Goal: Book appointment/travel/reservation

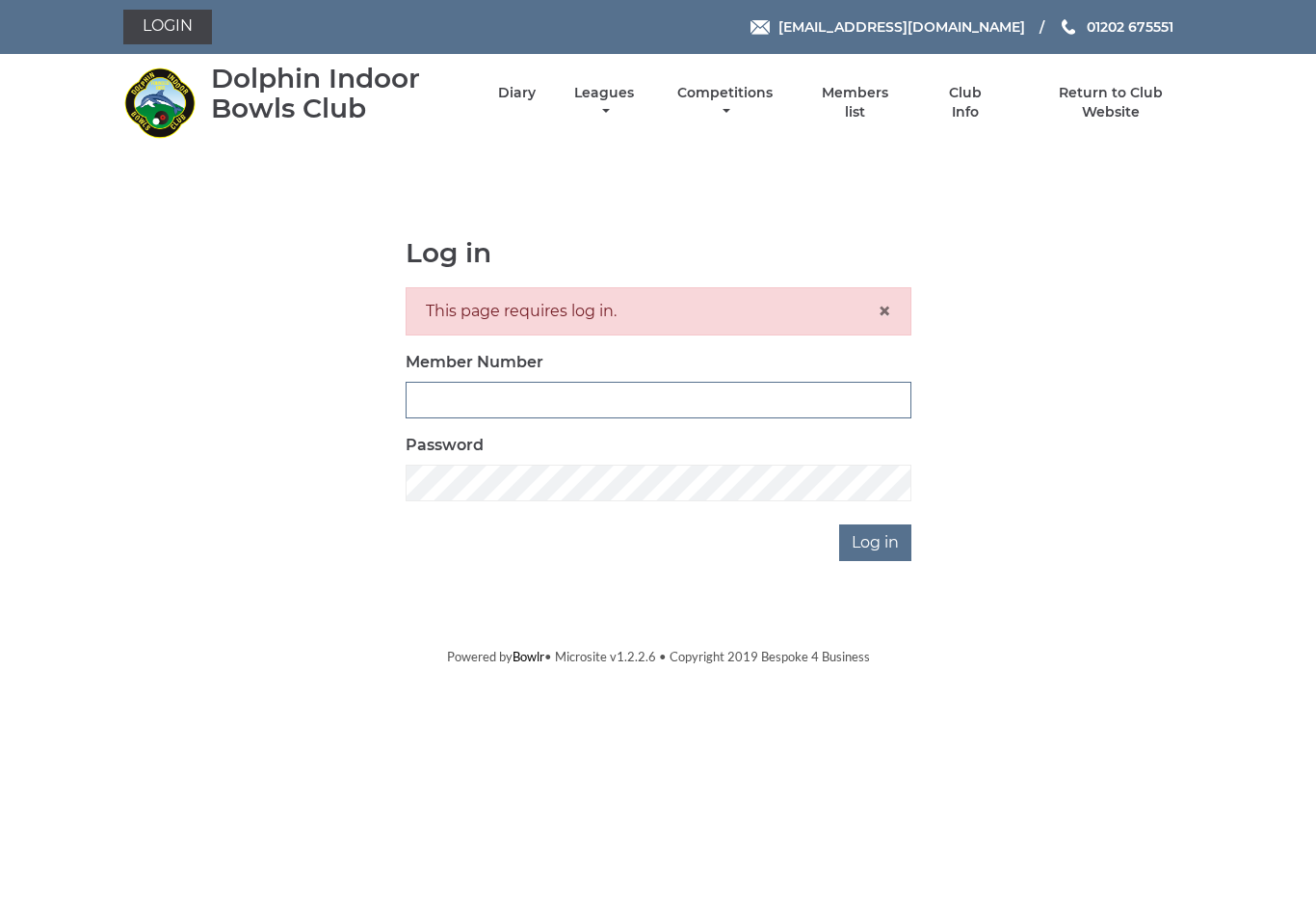
type input "3453"
click at [876, 542] on input "Log in" at bounding box center [875, 543] width 72 height 37
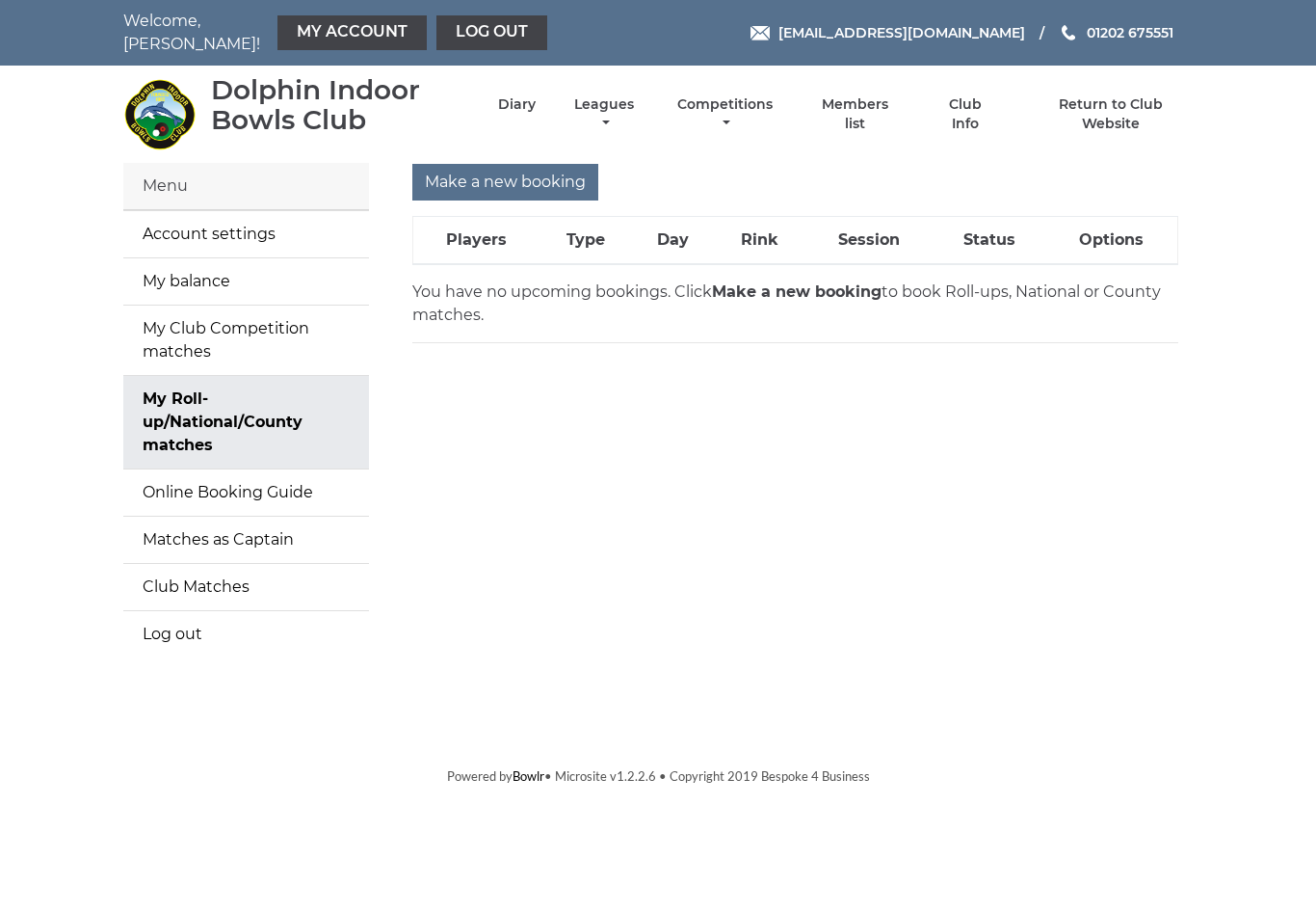
click at [518, 168] on input "Make a new booking" at bounding box center [505, 183] width 186 height 37
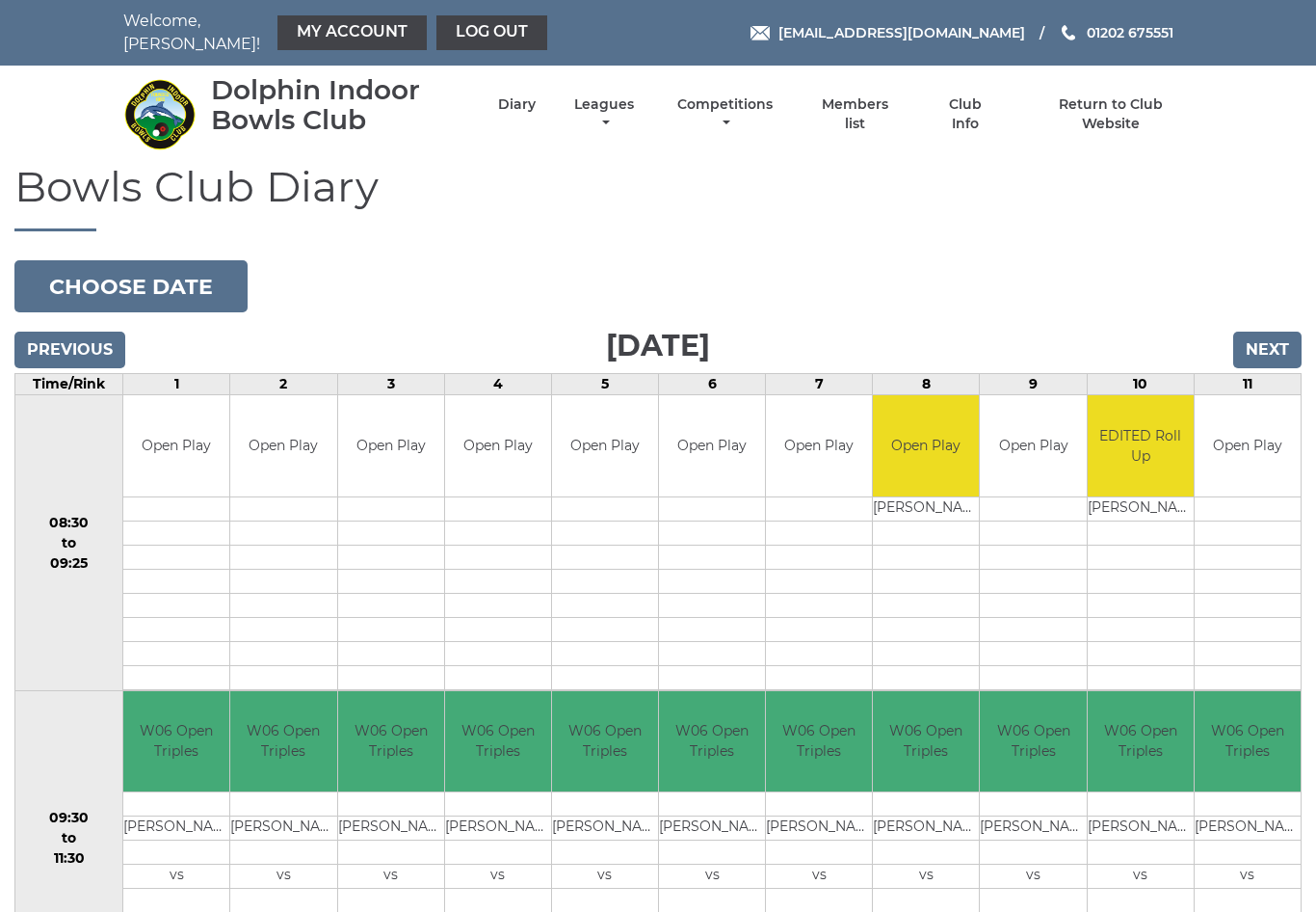
click at [184, 285] on button "Choose date" at bounding box center [130, 286] width 233 height 52
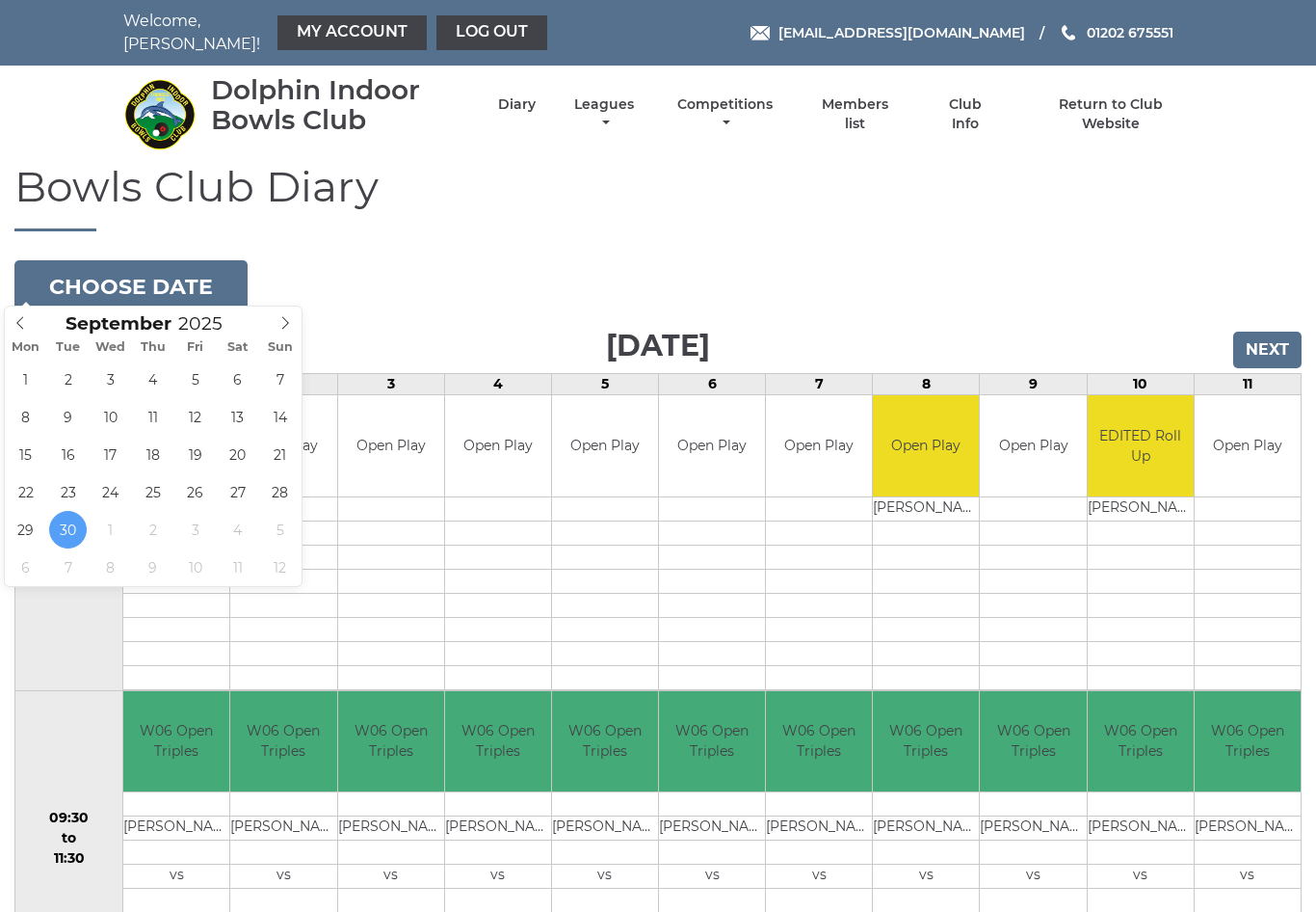
click at [293, 327] on span at bounding box center [285, 320] width 32 height 27
type input "2025-10-18"
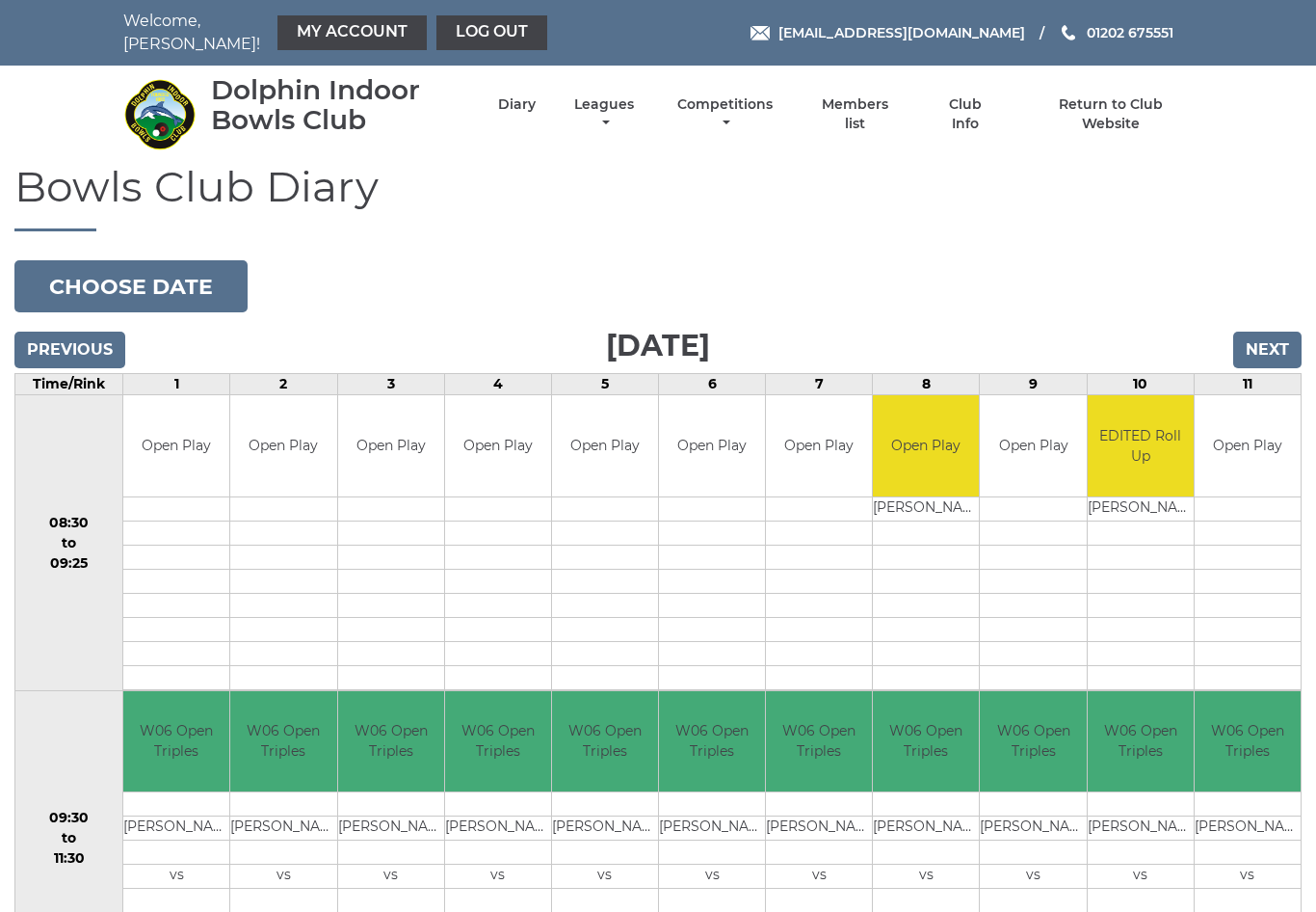
click at [75, 470] on td "08:30 to 09:25" at bounding box center [70, 543] width 108 height 296
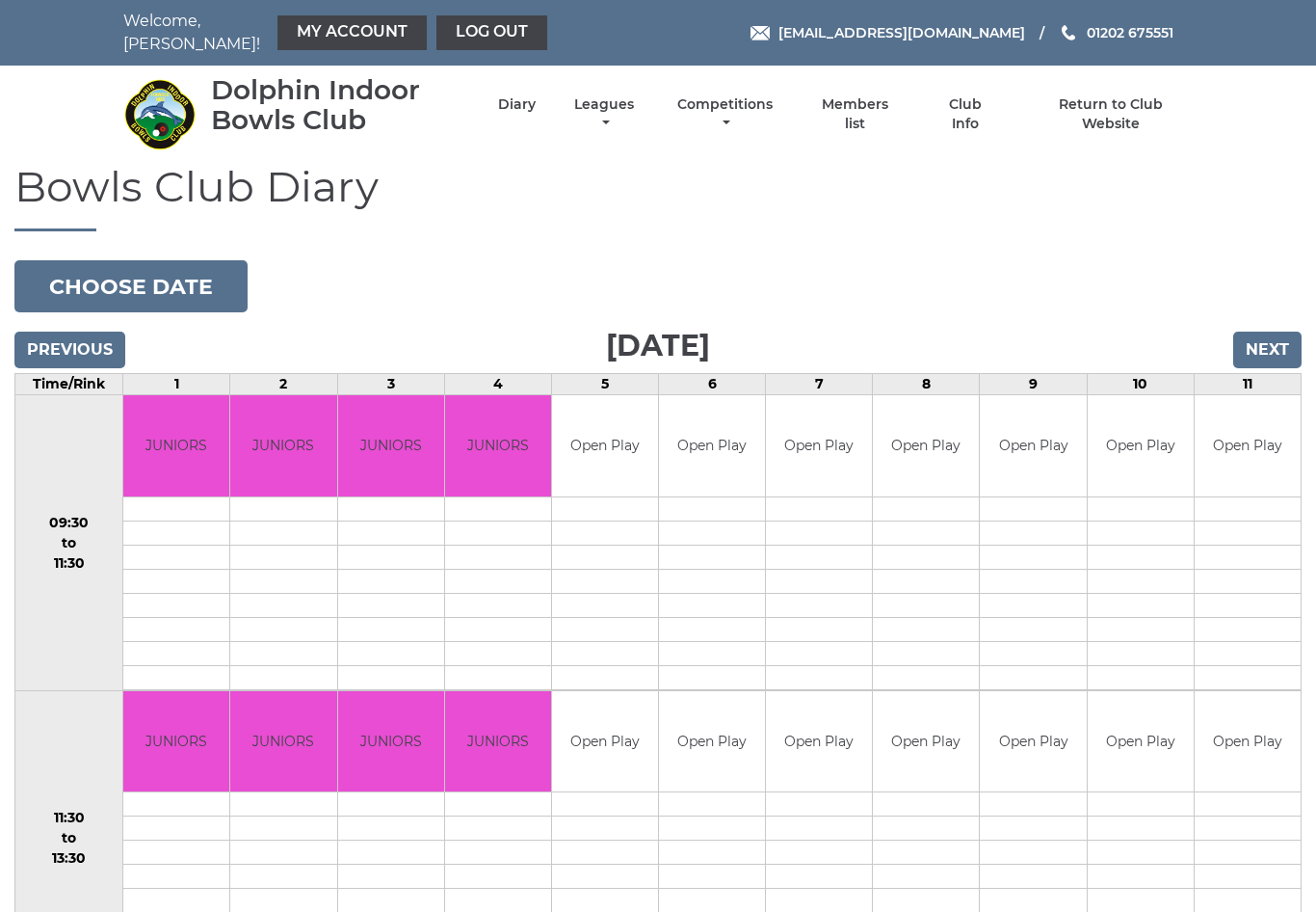
click at [833, 444] on td "Open Play" at bounding box center [819, 445] width 106 height 101
click at [845, 438] on td "Open Play" at bounding box center [819, 445] width 106 height 101
click at [848, 439] on td "Open Play" at bounding box center [819, 445] width 106 height 101
click at [1273, 420] on td "Open Play" at bounding box center [1248, 445] width 106 height 101
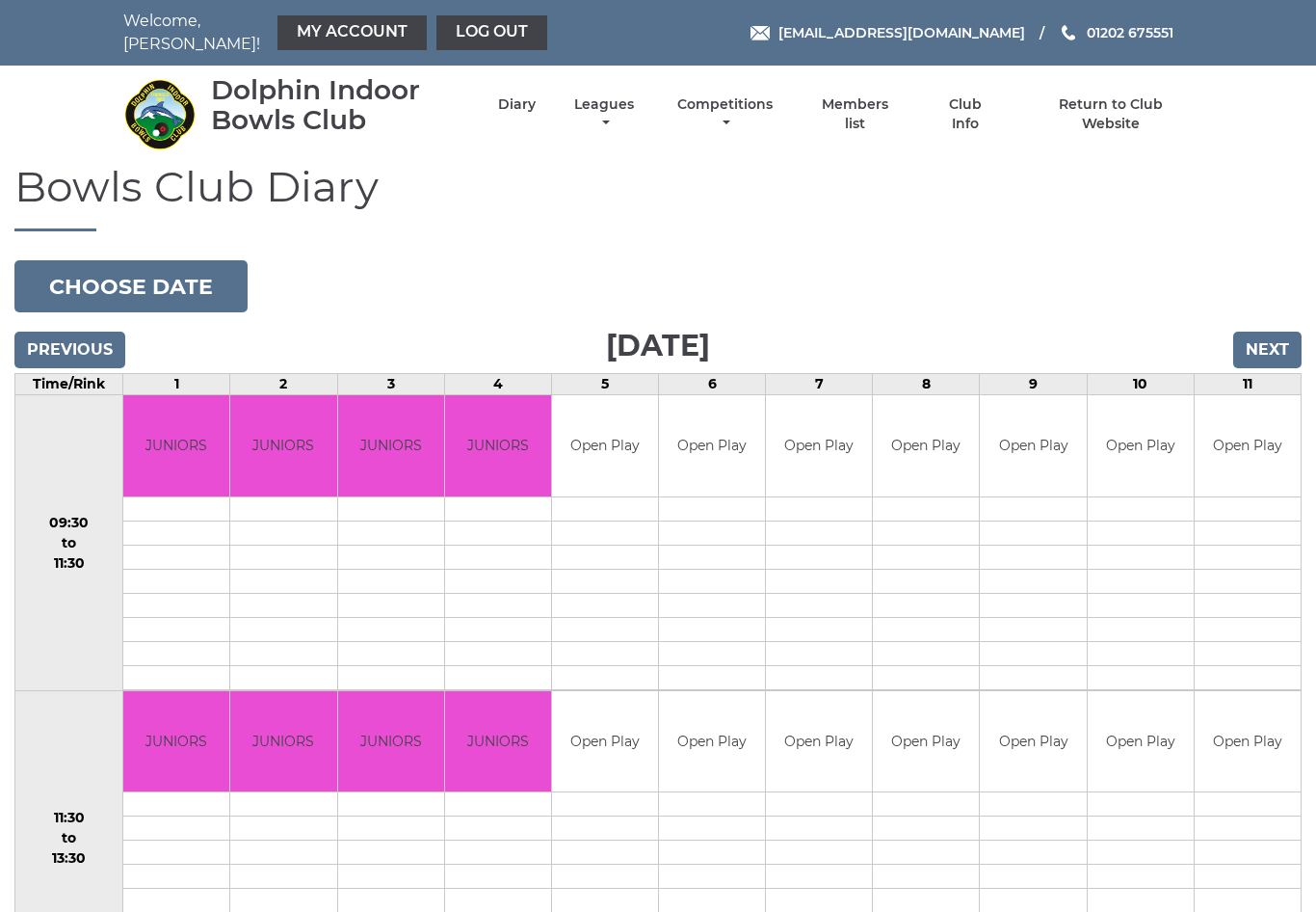
click at [1270, 435] on td "Open Play" at bounding box center [1248, 445] width 106 height 101
click at [532, 110] on link "Diary" at bounding box center [517, 104] width 38 height 18
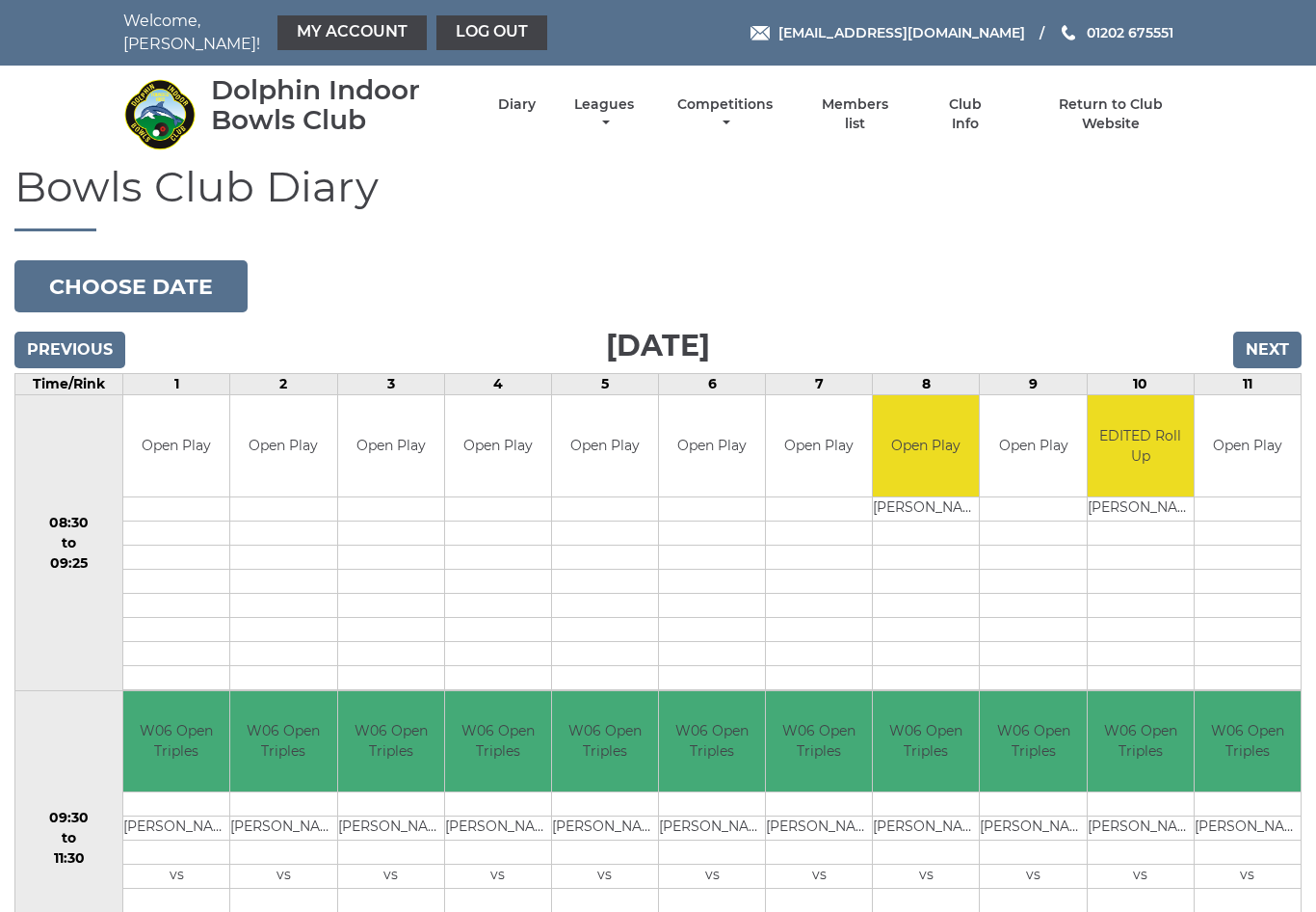
click at [336, 25] on link "My Account" at bounding box center [352, 33] width 150 height 35
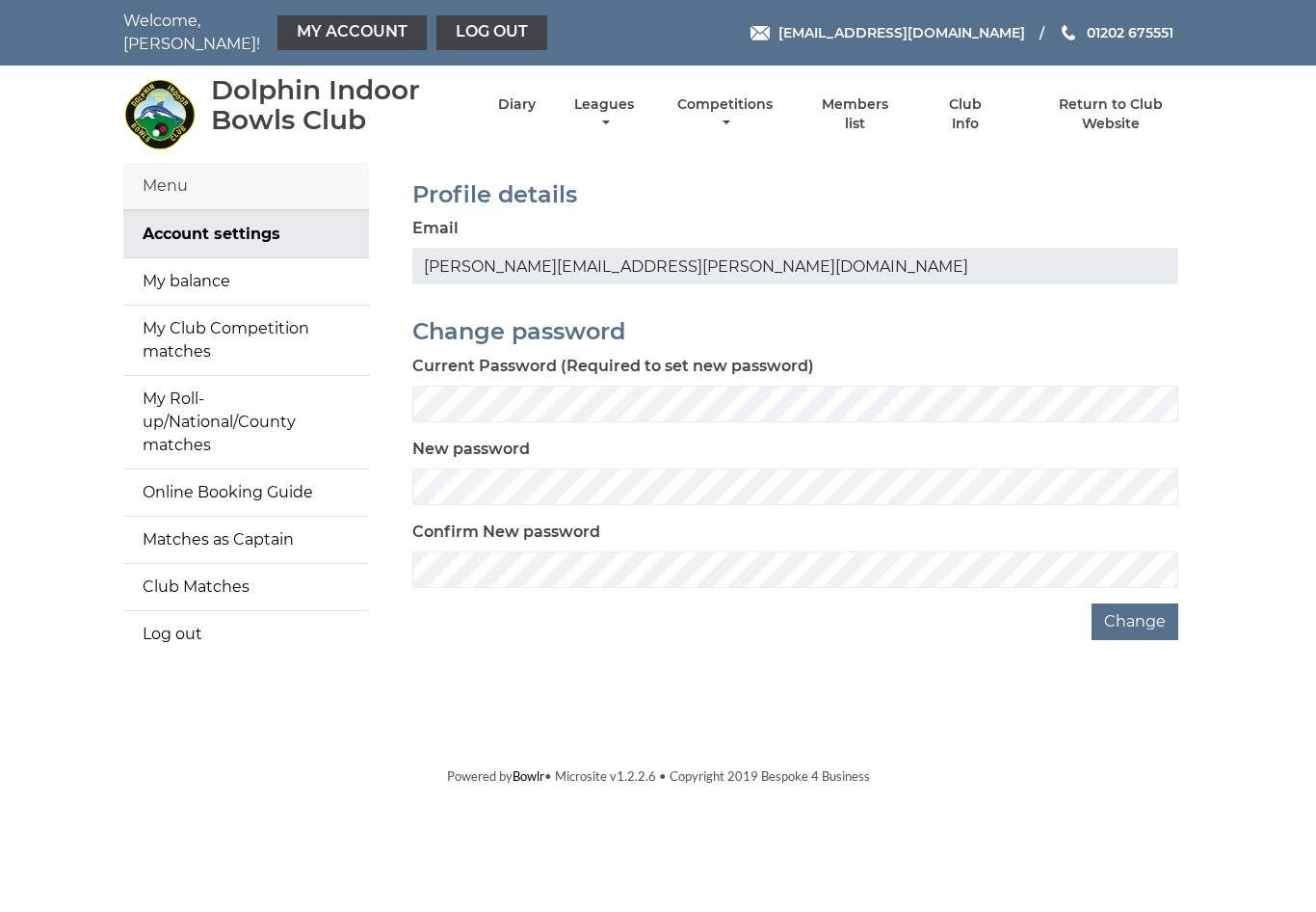
click at [236, 391] on link "My Roll-up/National/County matches" at bounding box center [246, 422] width 245 height 93
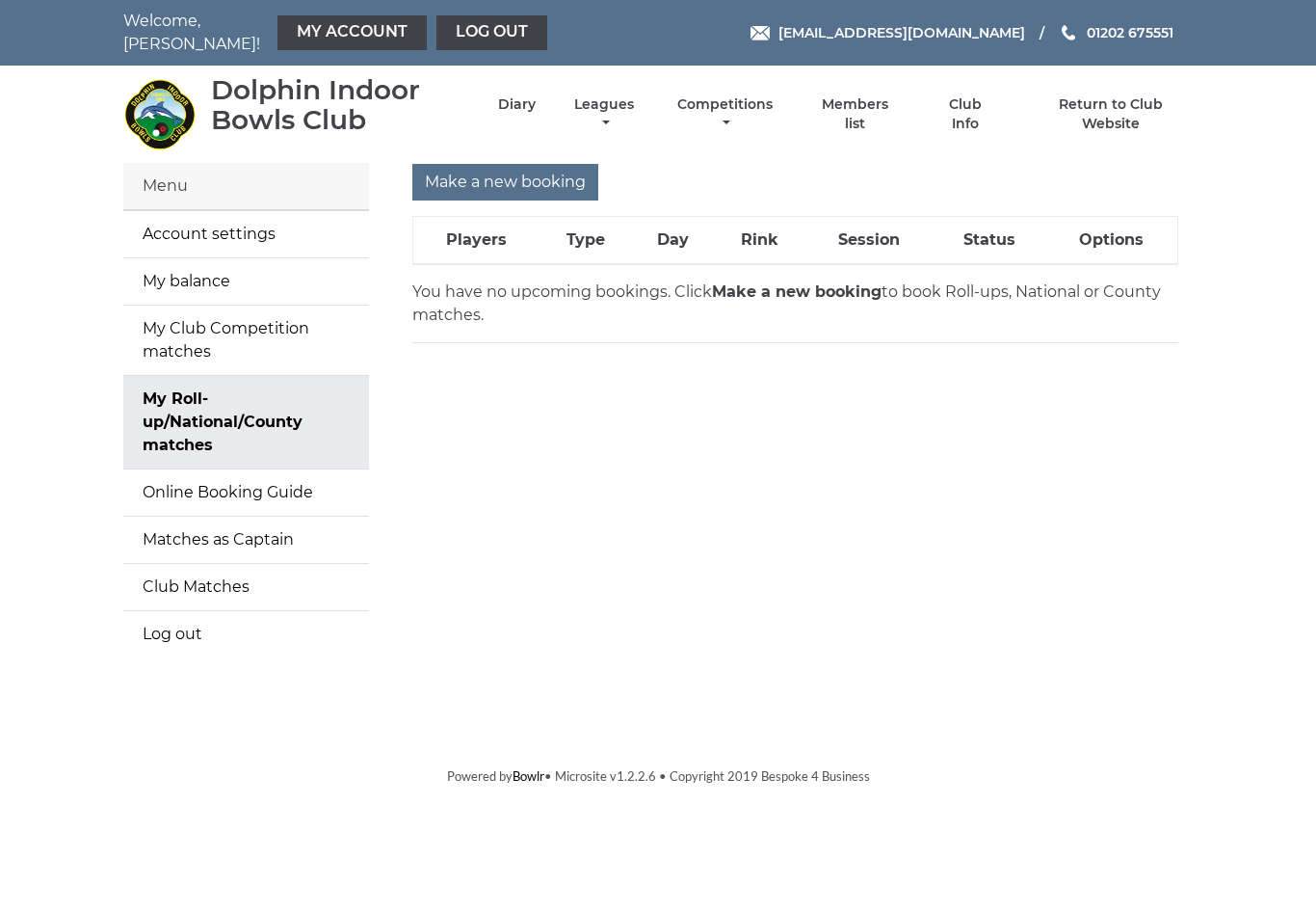
click at [236, 317] on link "My Club Competition matches" at bounding box center [246, 340] width 245 height 70
